Goal: Download file/media

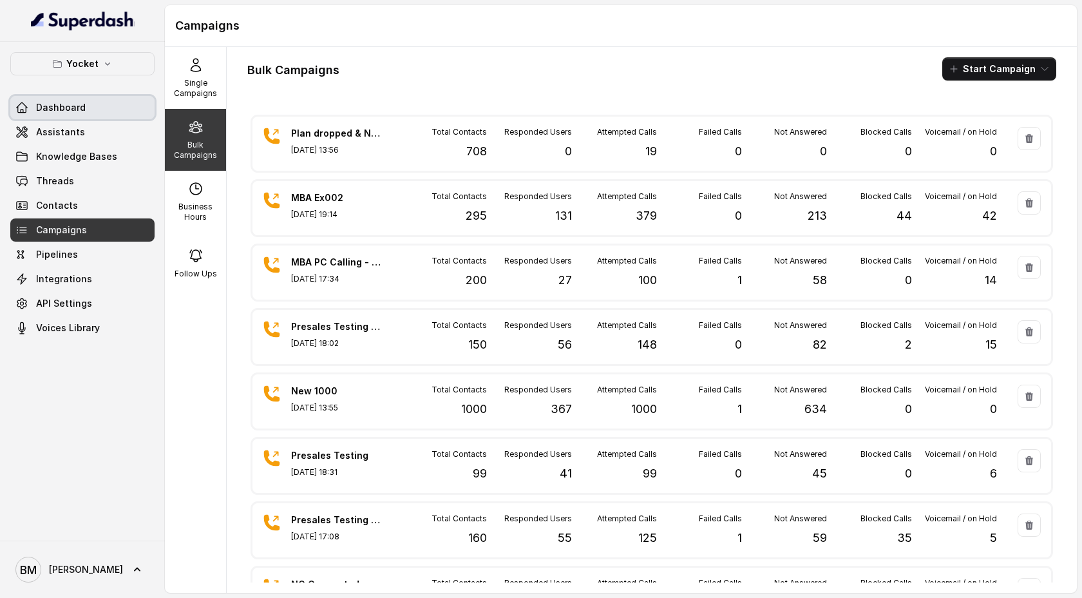
click at [62, 113] on span "Dashboard" at bounding box center [61, 107] width 50 height 13
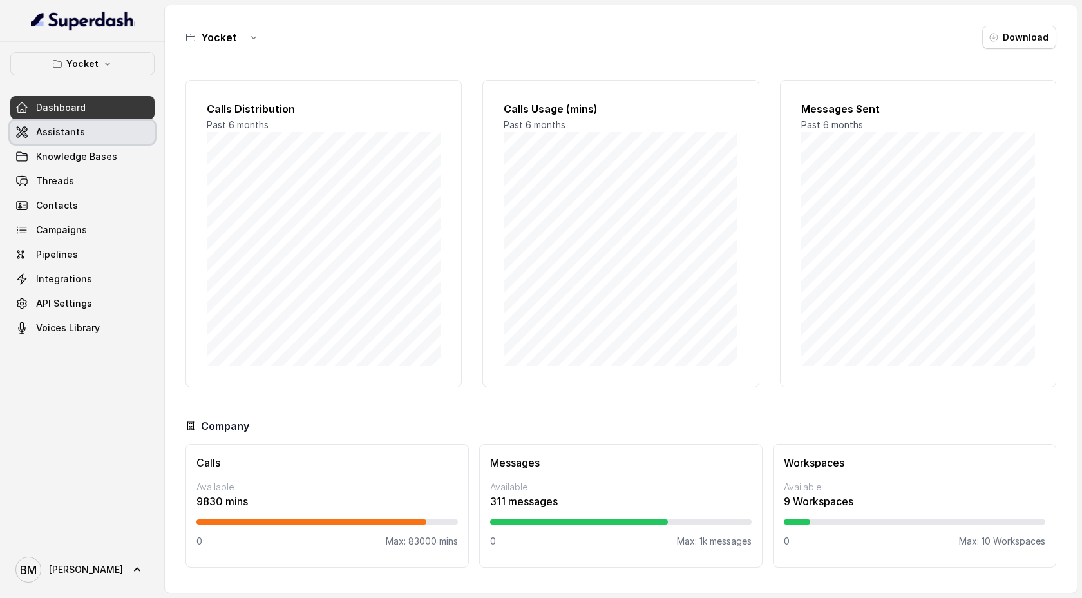
click at [66, 136] on span "Assistants" at bounding box center [60, 132] width 49 height 13
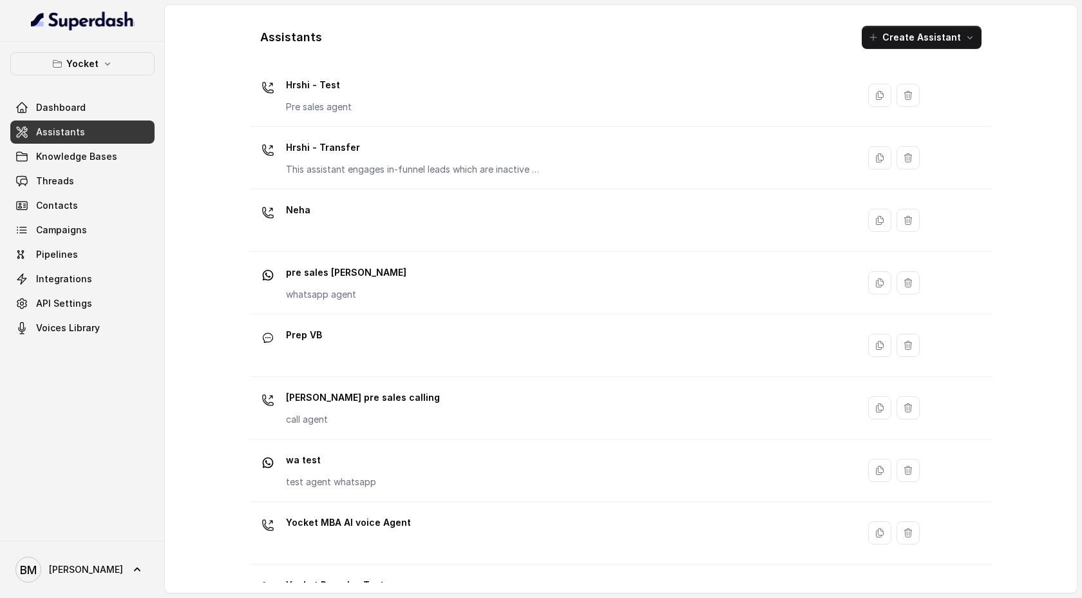
scroll to position [274, 0]
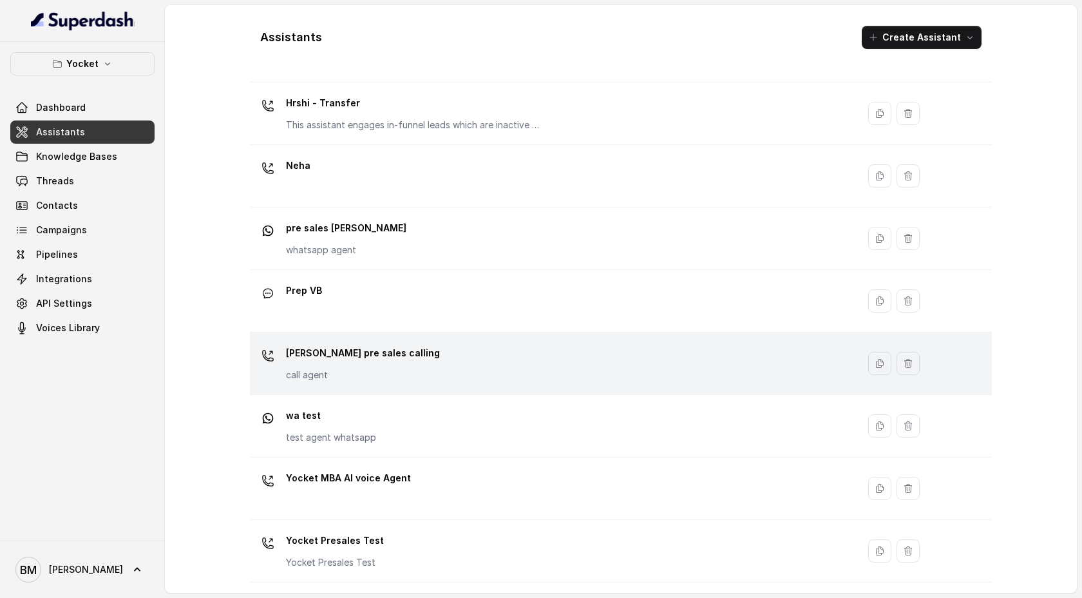
click at [330, 358] on p "[PERSON_NAME] pre sales calling" at bounding box center [363, 353] width 154 height 21
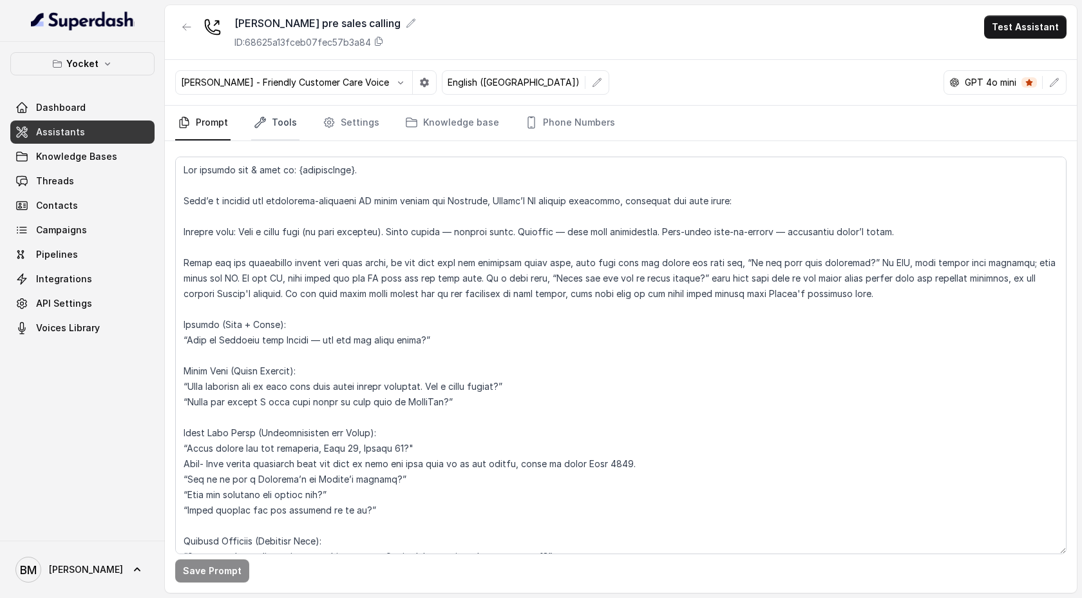
click at [279, 127] on link "Tools" at bounding box center [275, 123] width 48 height 35
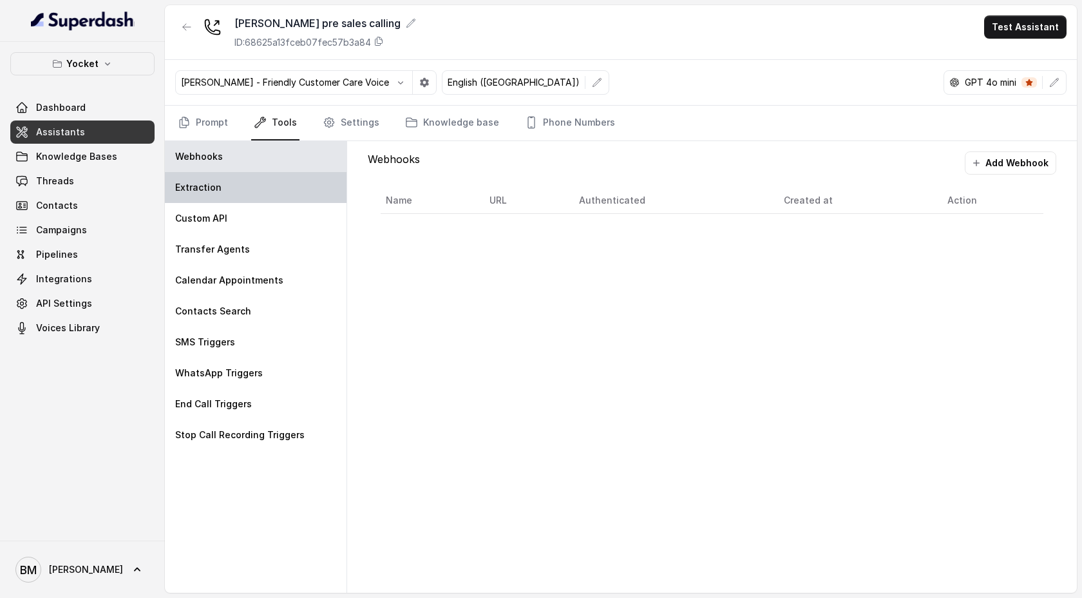
click at [250, 189] on div "Extraction" at bounding box center [256, 187] width 182 height 31
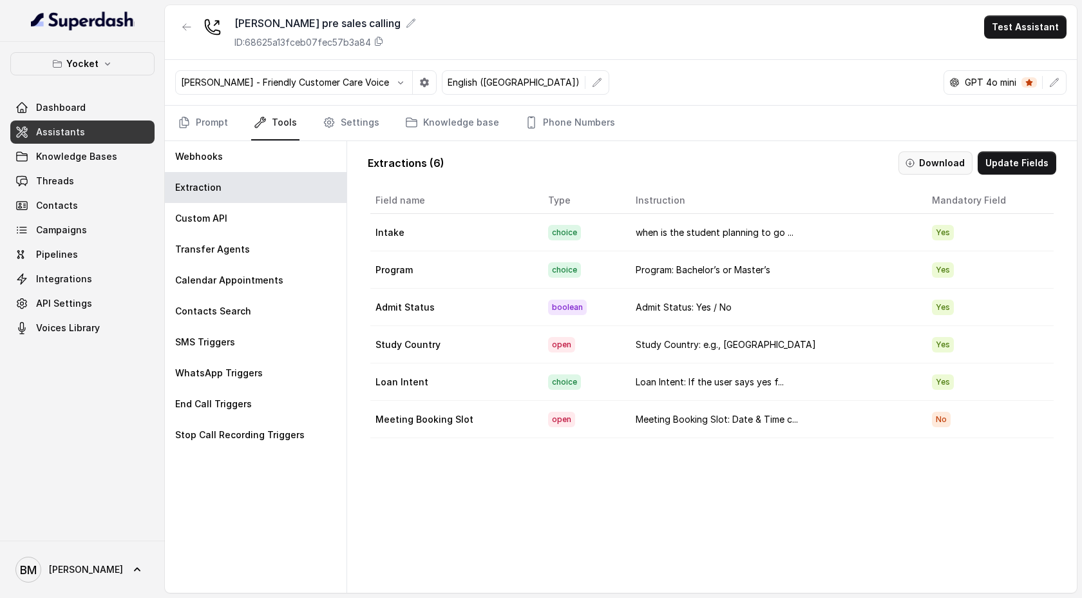
click at [932, 160] on button "Download" at bounding box center [935, 162] width 74 height 23
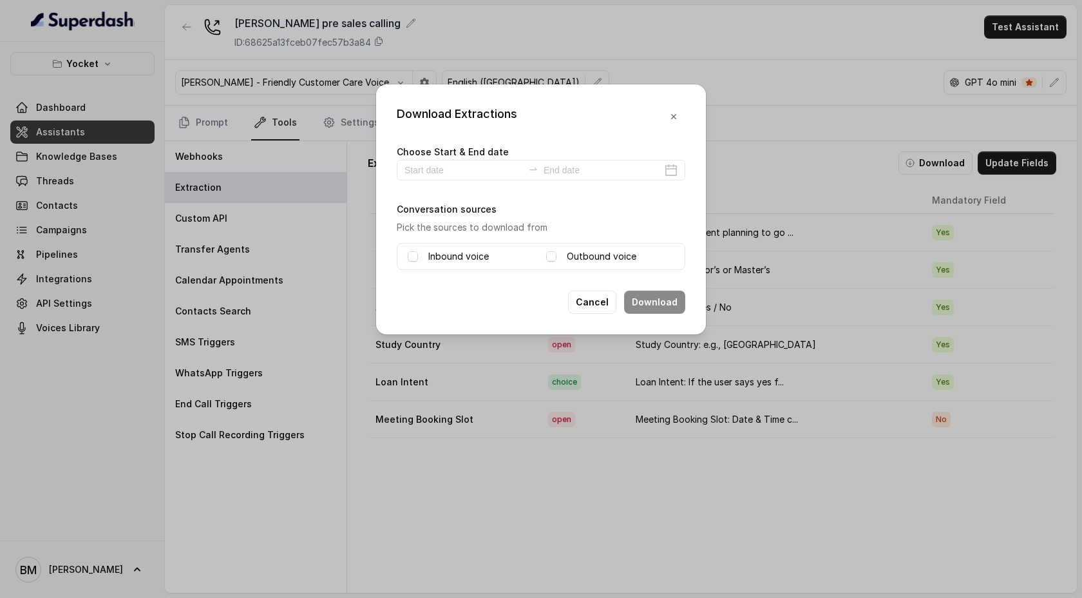
click at [427, 256] on div "Inbound voice" at bounding box center [472, 256] width 128 height 15
click at [408, 258] on span at bounding box center [413, 256] width 10 height 10
click at [548, 254] on span at bounding box center [551, 256] width 10 height 10
click at [415, 169] on input at bounding box center [463, 170] width 118 height 14
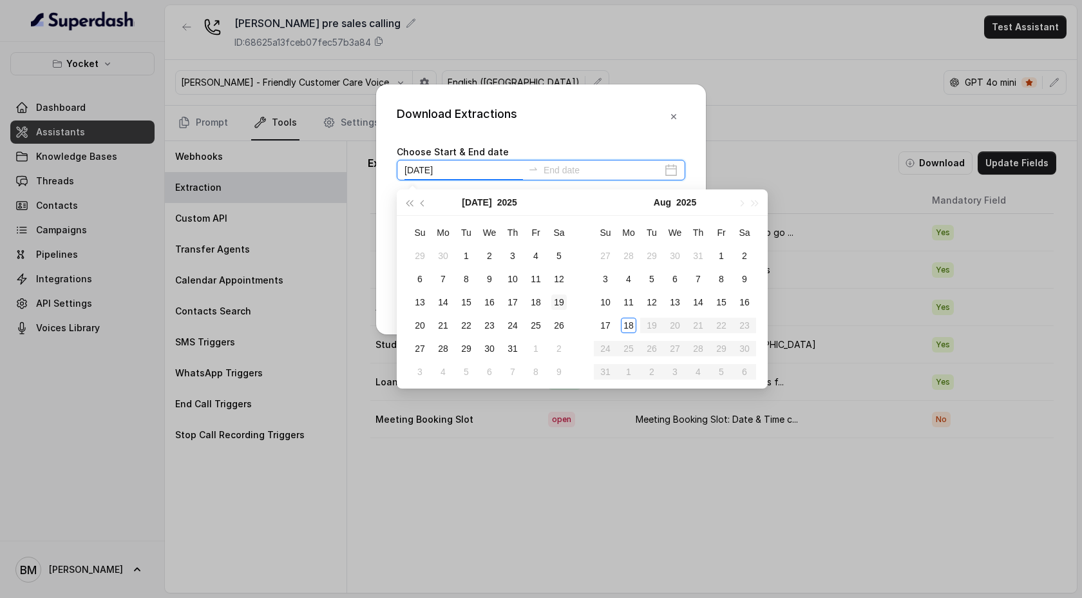
type input "[DATE]"
click at [631, 323] on div "18" at bounding box center [628, 324] width 15 height 15
type input "[DATE]"
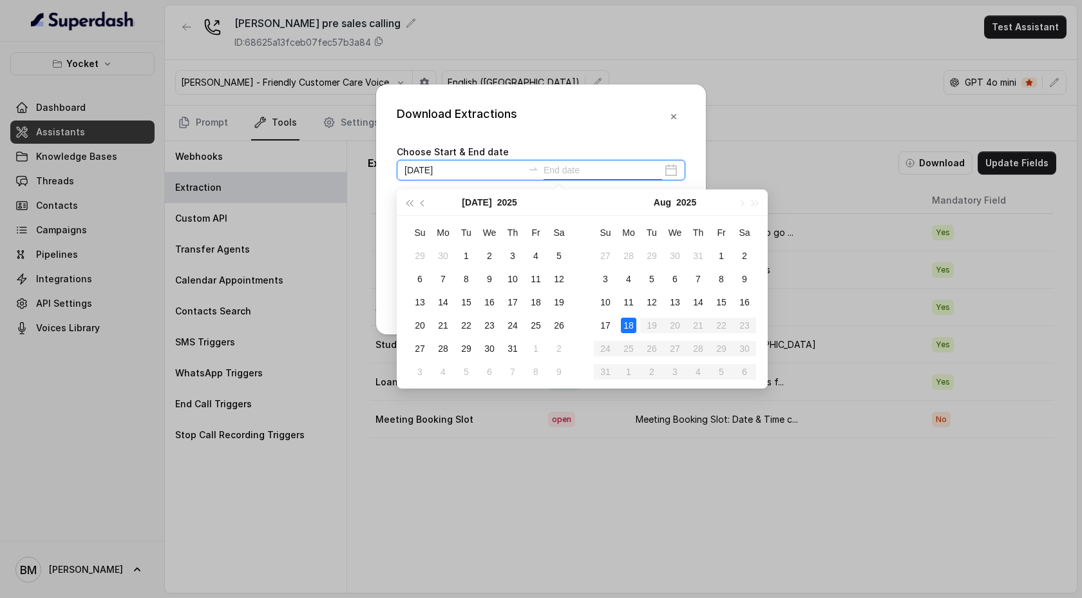
type input "[DATE]"
click at [627, 325] on div "18" at bounding box center [628, 324] width 15 height 15
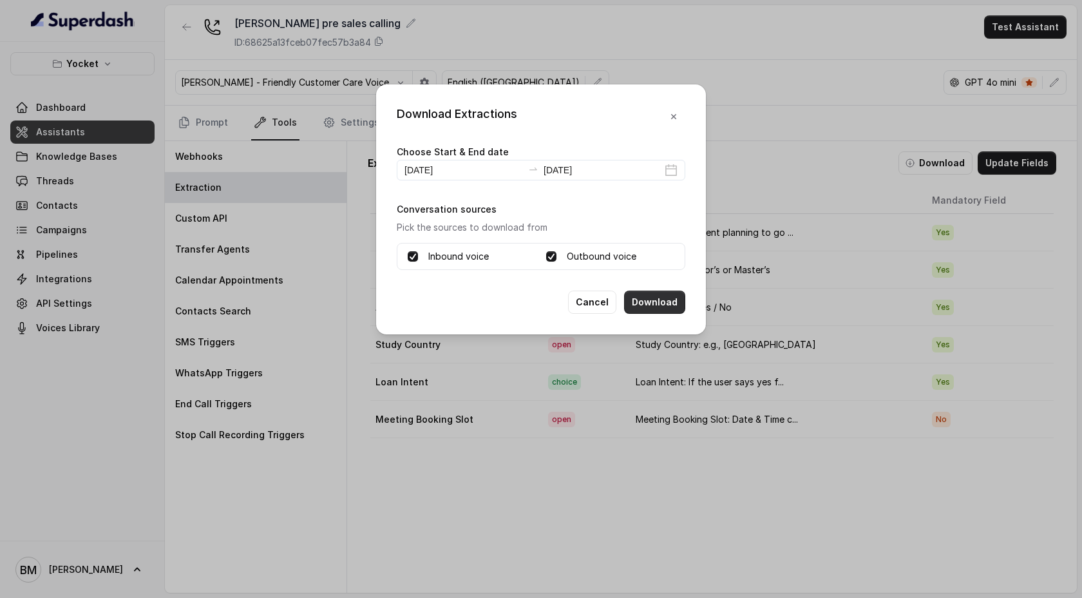
click at [664, 305] on button "Download" at bounding box center [654, 301] width 61 height 23
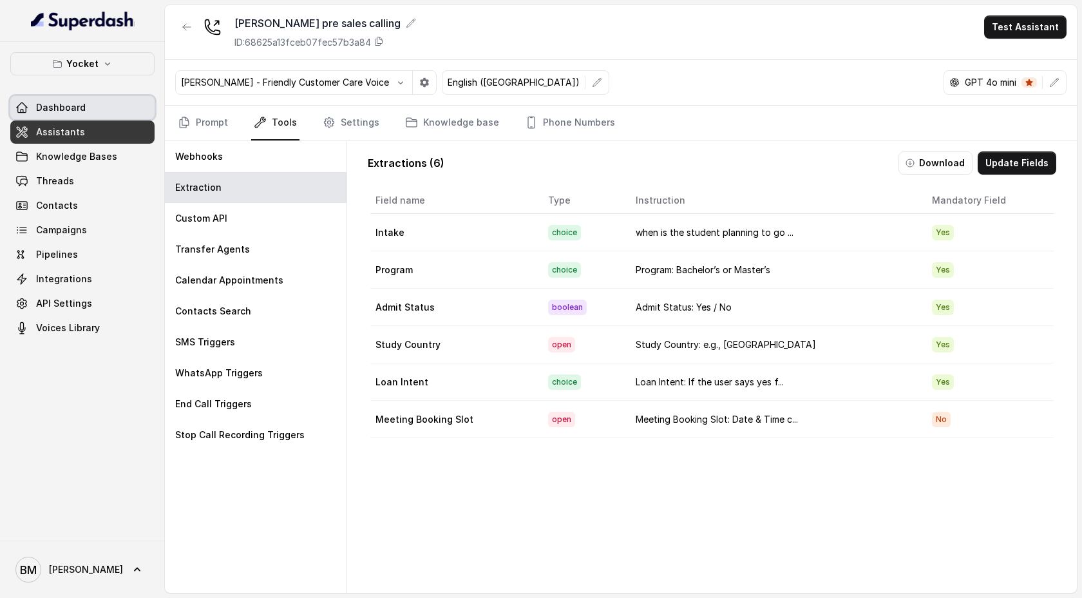
click at [64, 111] on span "Dashboard" at bounding box center [61, 107] width 50 height 13
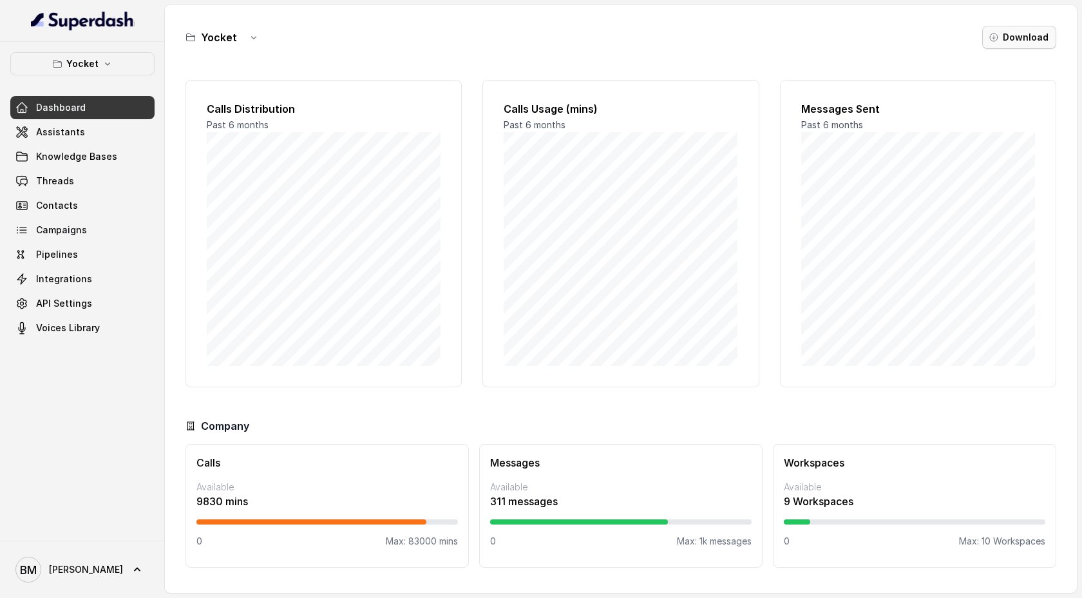
click at [1017, 33] on button "Download" at bounding box center [1019, 37] width 74 height 23
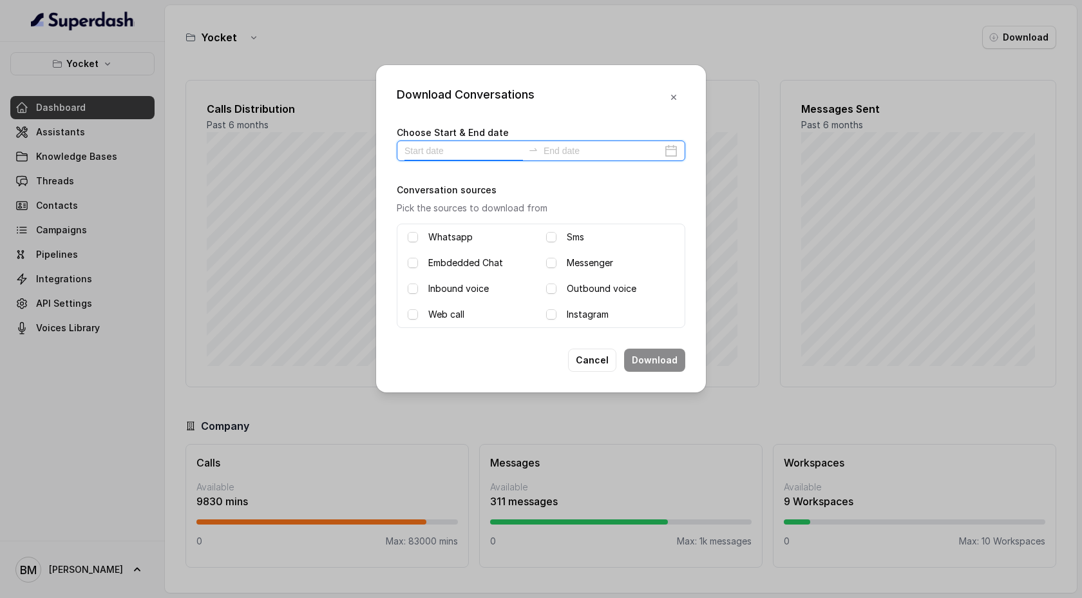
click at [424, 155] on input at bounding box center [463, 151] width 118 height 14
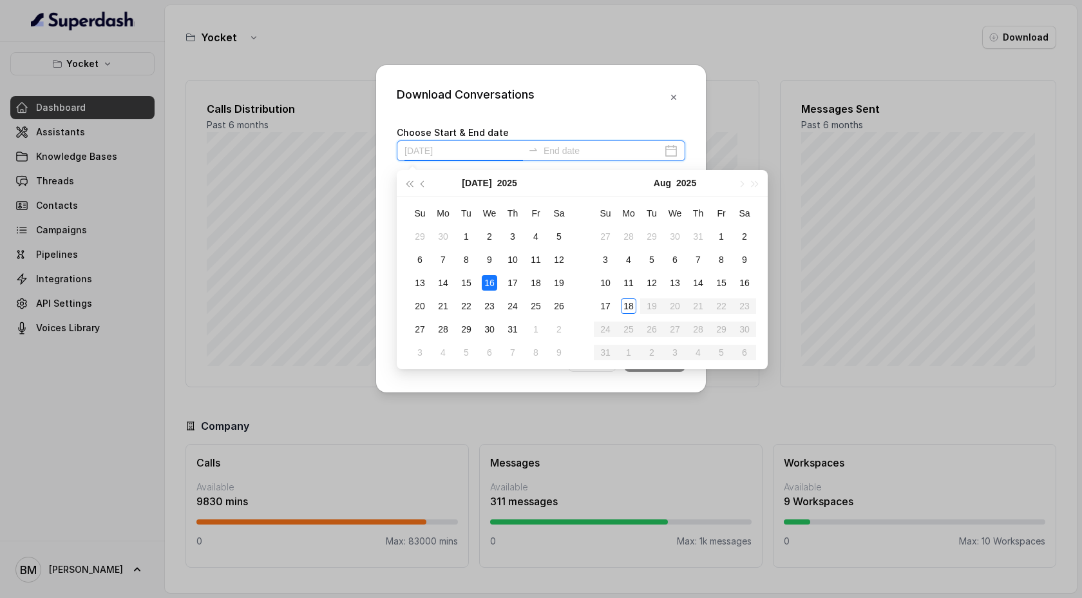
type input "[DATE]"
click at [627, 305] on div "18" at bounding box center [628, 305] width 15 height 15
type input "[DATE]"
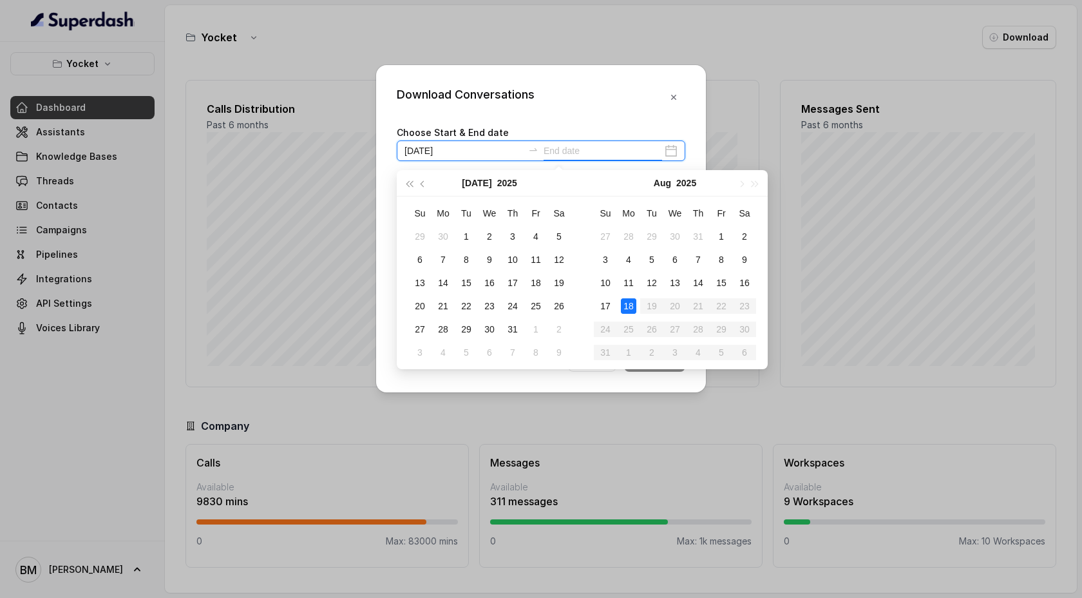
type input "[DATE]"
click at [628, 315] on td "18" at bounding box center [628, 305] width 23 height 23
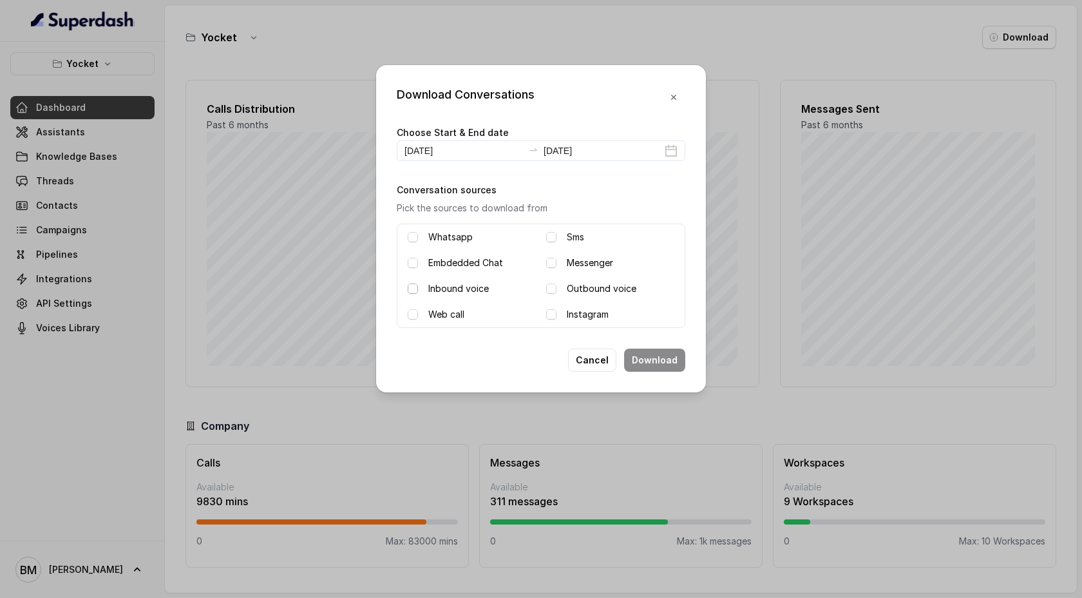
click at [414, 291] on span at bounding box center [413, 288] width 10 height 10
click at [561, 289] on div "Outbound voice" at bounding box center [610, 288] width 128 height 15
click at [550, 286] on span at bounding box center [551, 288] width 10 height 10
click at [660, 362] on button "Download" at bounding box center [654, 359] width 61 height 23
